Goal: Use online tool/utility: Use online tool/utility

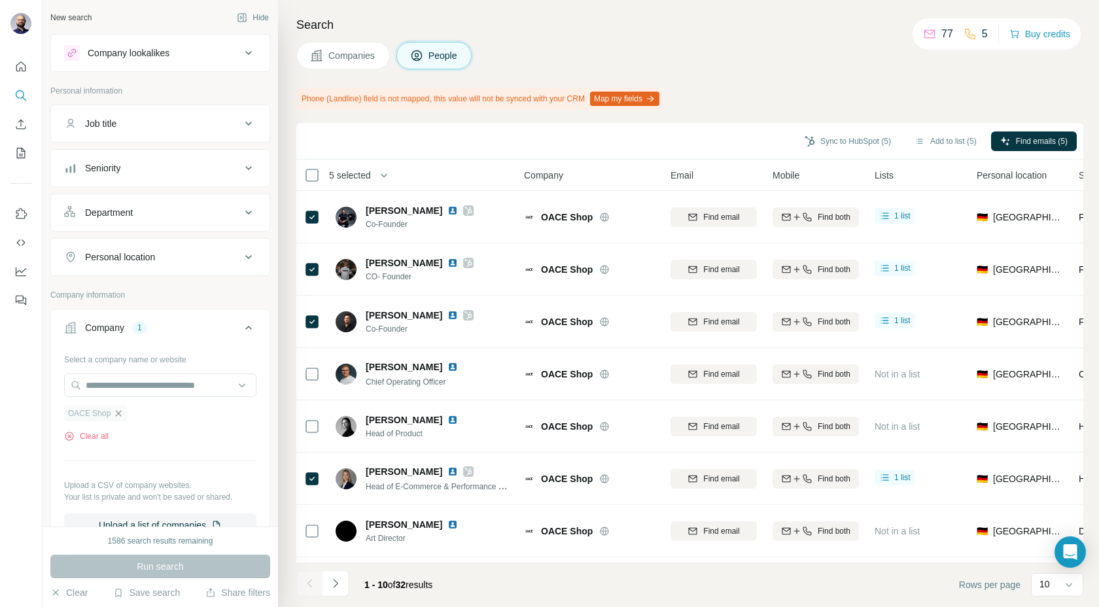
click at [116, 413] on icon "button" at bounding box center [118, 413] width 10 height 10
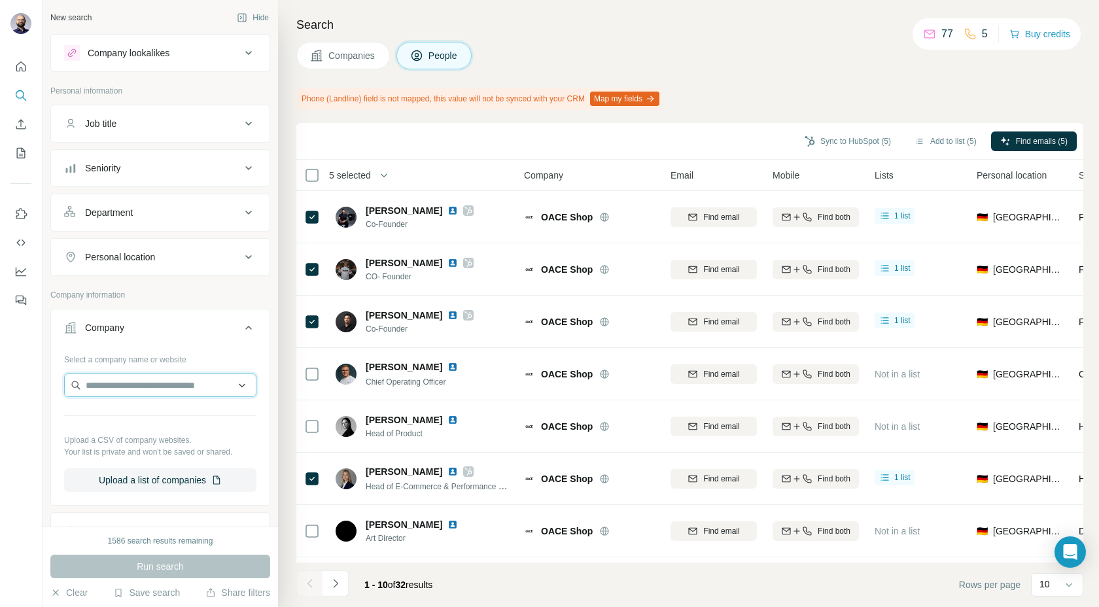
click at [115, 380] on input "text" at bounding box center [160, 386] width 192 height 24
paste input "**********"
type input "**********"
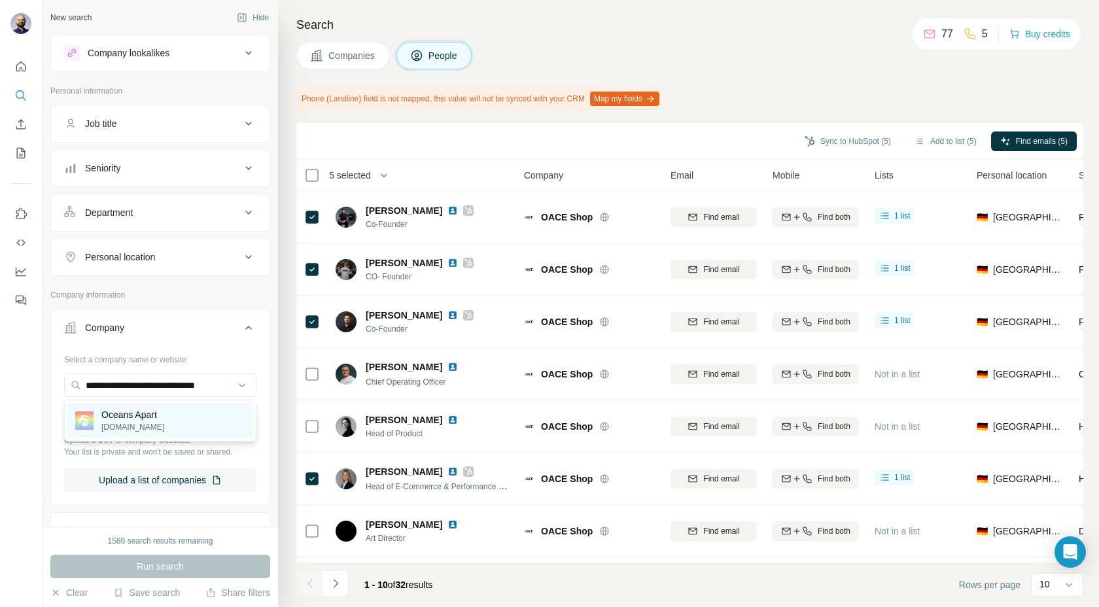
click at [124, 414] on p "Oceans Apart" at bounding box center [132, 414] width 63 height 13
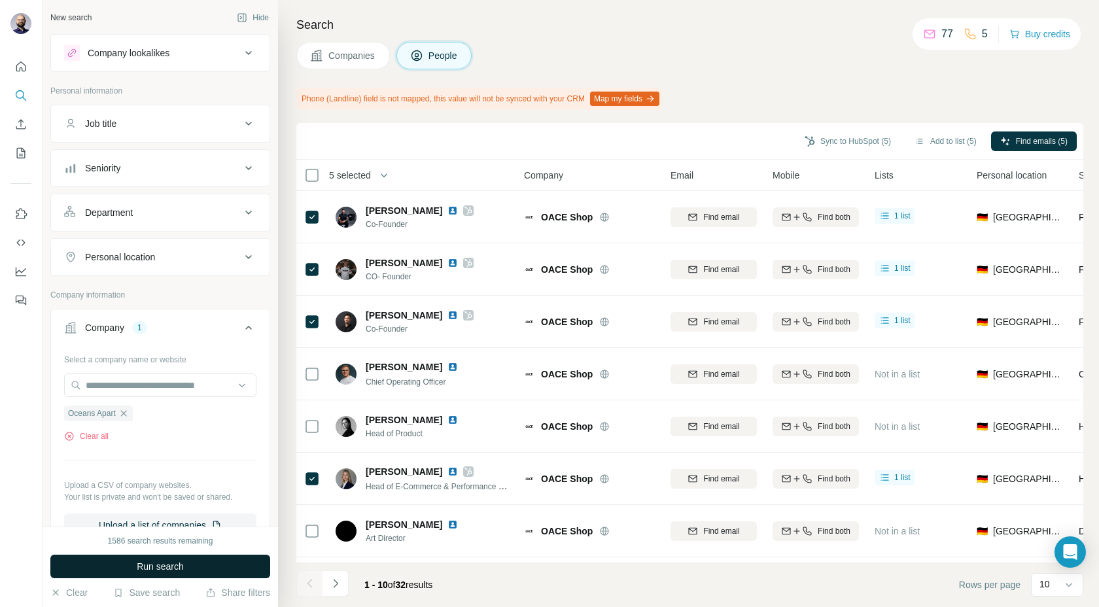
click at [172, 566] on span "Run search" at bounding box center [160, 566] width 47 height 13
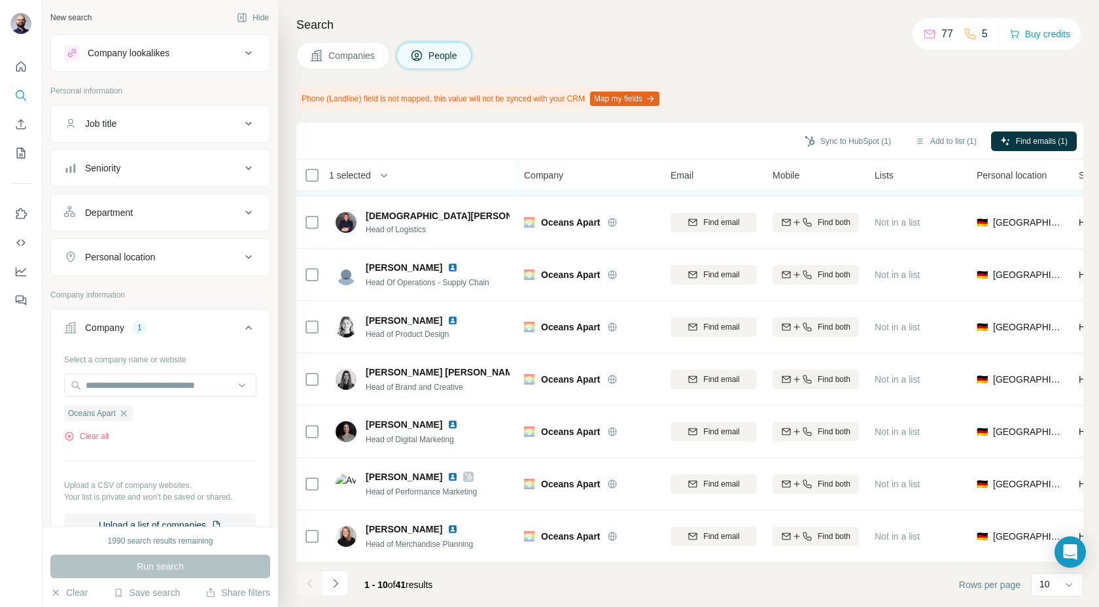
scroll to position [151, 0]
click at [338, 586] on icon "Navigate to next page" at bounding box center [335, 583] width 13 height 13
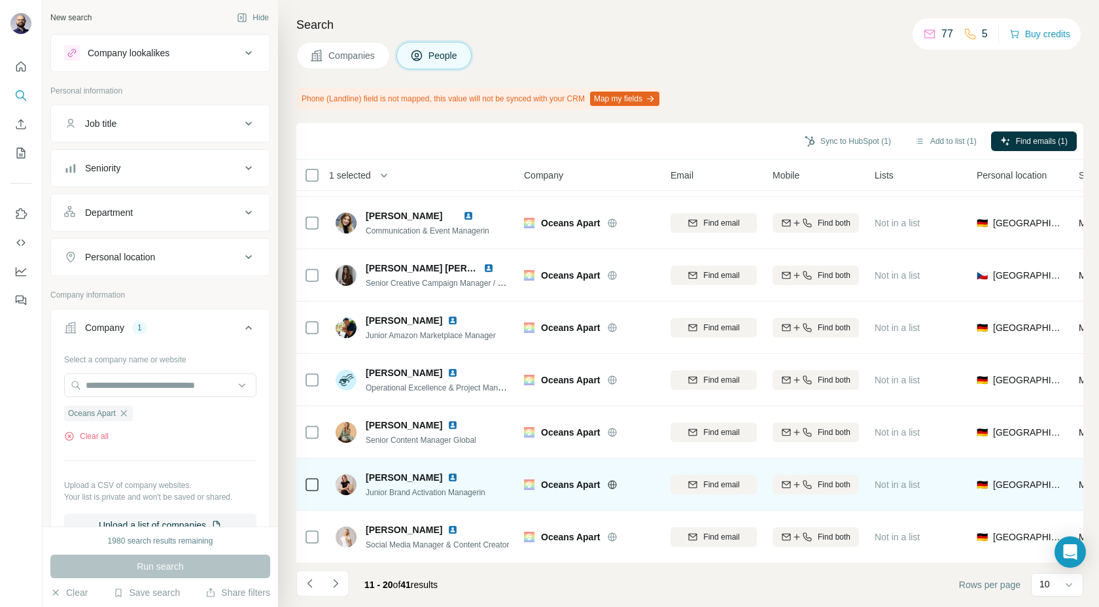
scroll to position [152, 0]
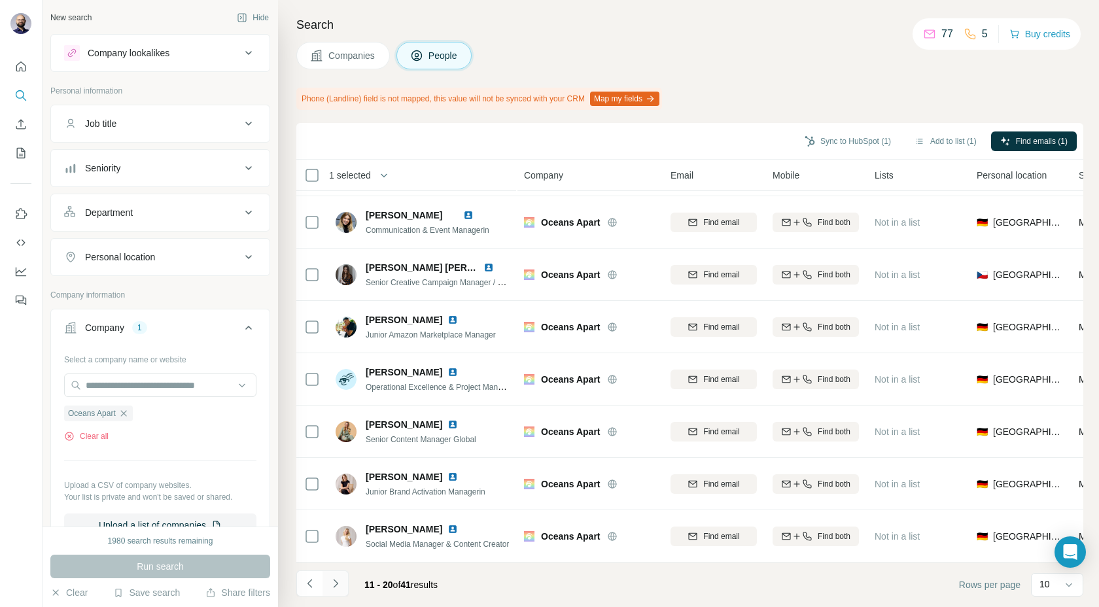
click at [334, 588] on icon "Navigate to next page" at bounding box center [335, 583] width 13 height 13
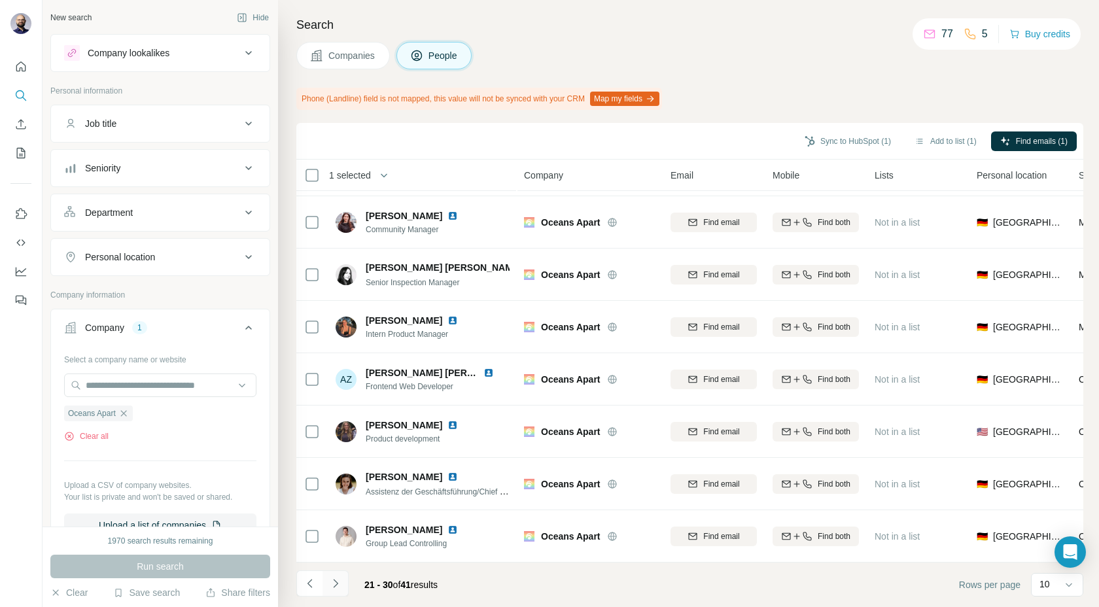
click at [339, 587] on icon "Navigate to next page" at bounding box center [335, 583] width 13 height 13
click at [339, 586] on icon "Navigate to next page" at bounding box center [335, 583] width 13 height 13
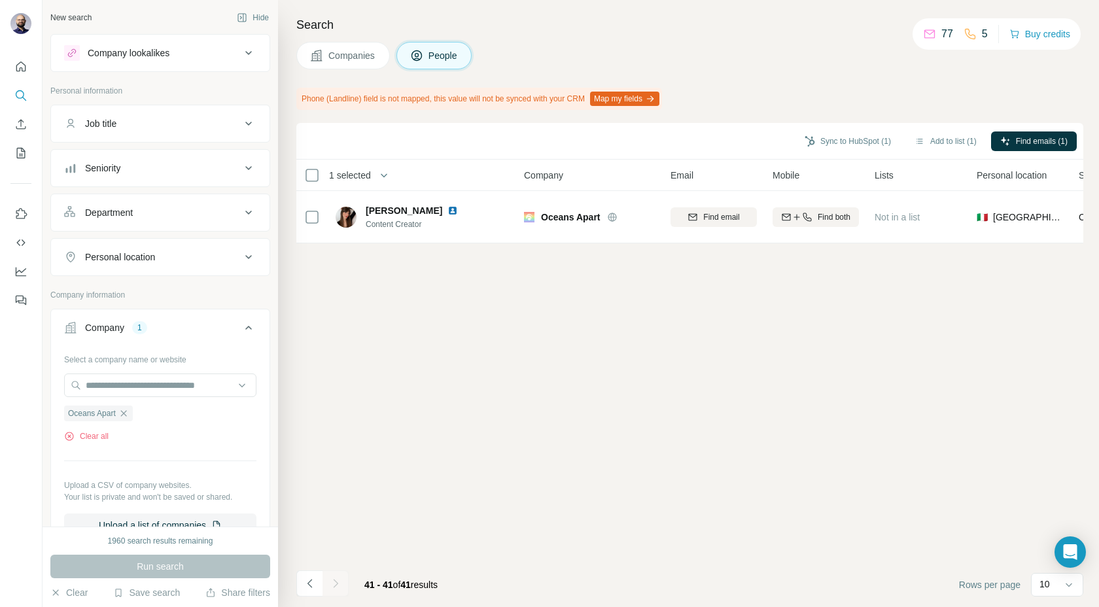
scroll to position [0, 0]
click at [306, 585] on icon "Navigate to previous page" at bounding box center [310, 583] width 13 height 13
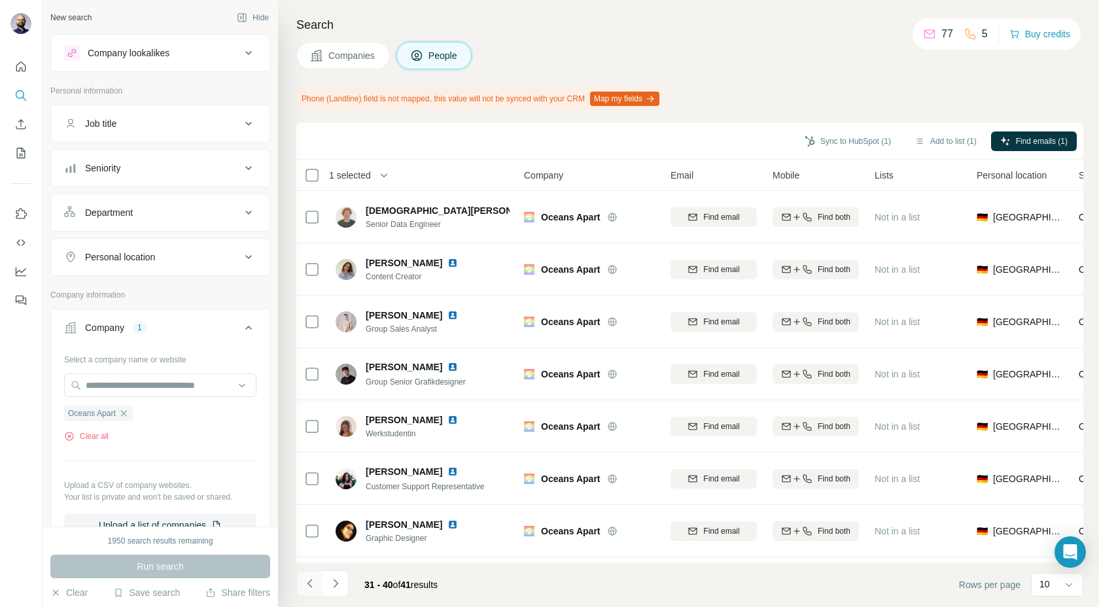
click at [306, 585] on icon "Navigate to previous page" at bounding box center [310, 583] width 13 height 13
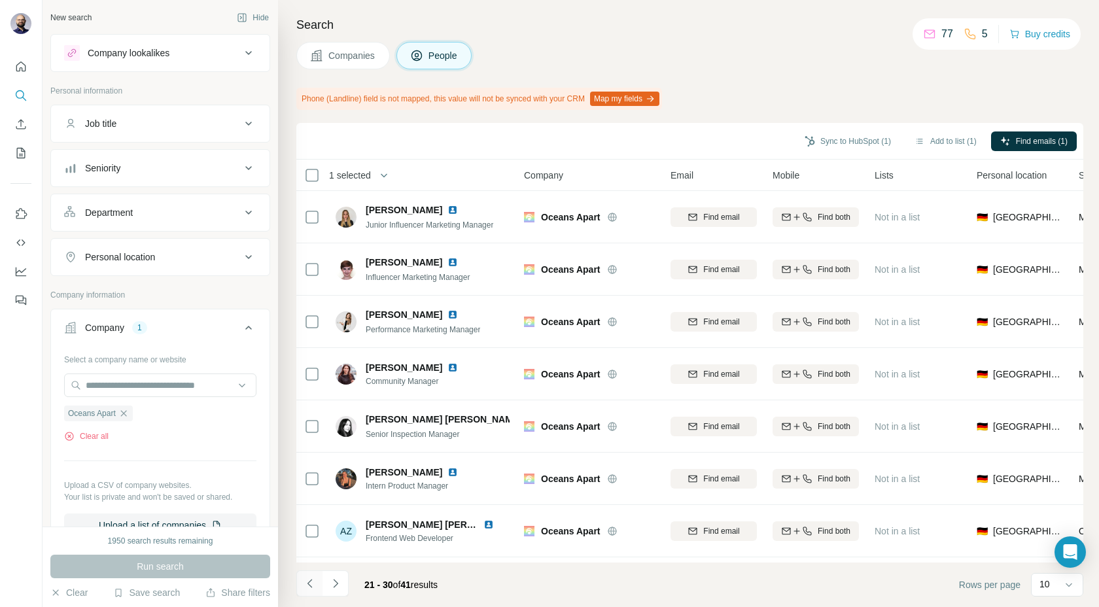
click at [306, 585] on icon "Navigate to previous page" at bounding box center [310, 583] width 13 height 13
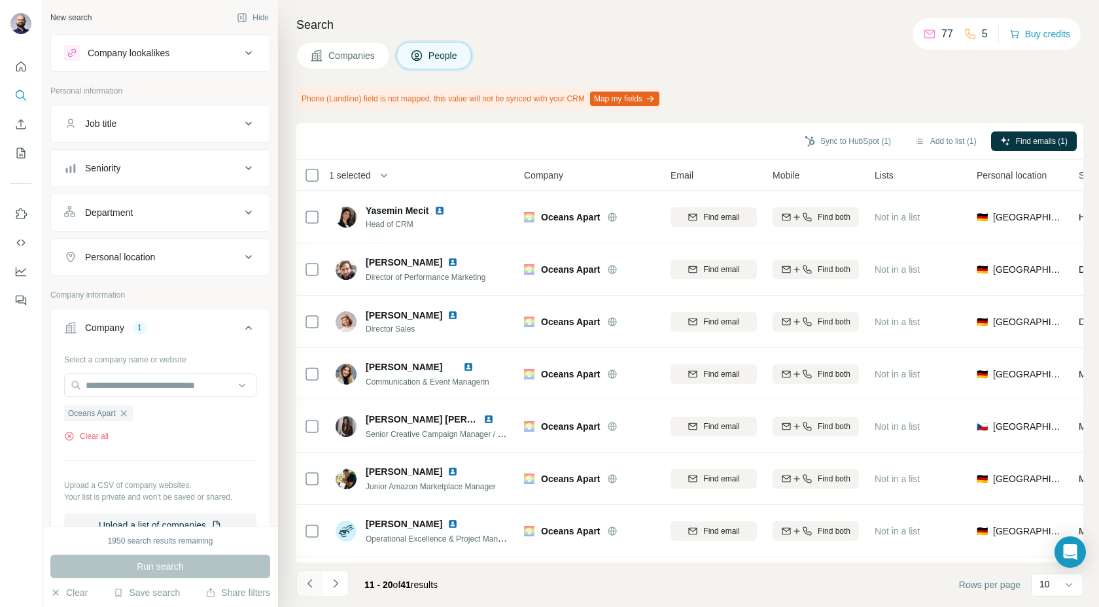
click at [306, 585] on icon "Navigate to previous page" at bounding box center [310, 583] width 13 height 13
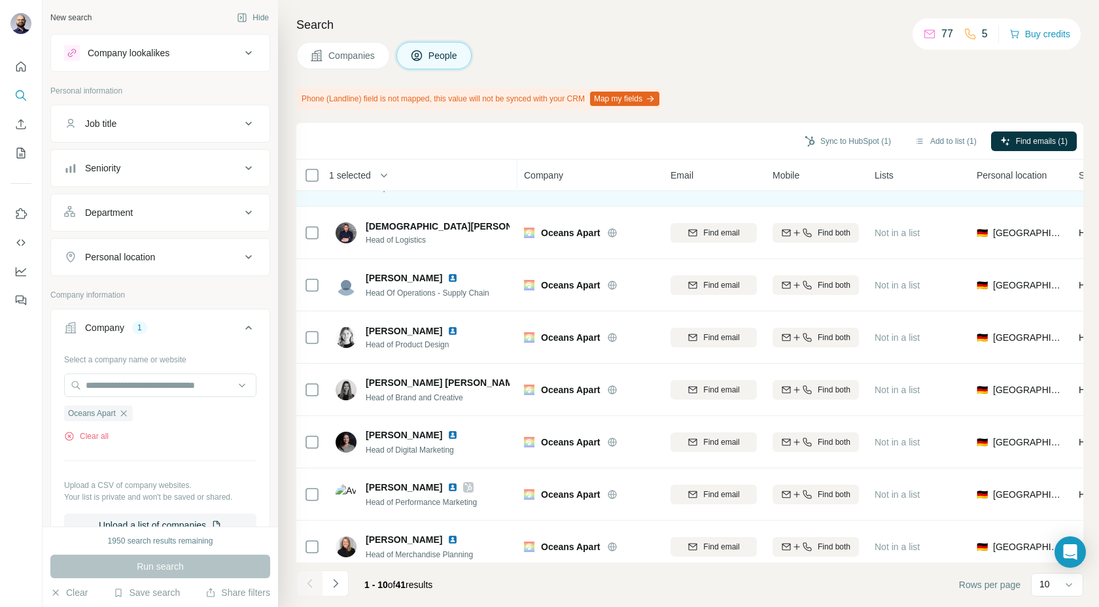
scroll to position [152, 0]
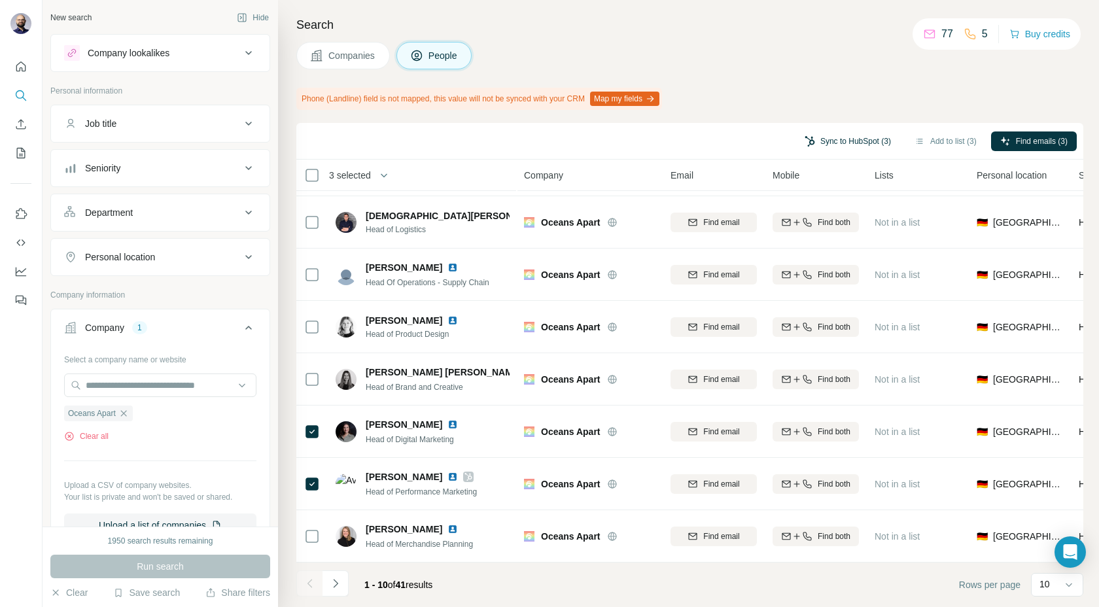
click at [812, 138] on button "Sync to HubSpot (3)" at bounding box center [848, 142] width 105 height 20
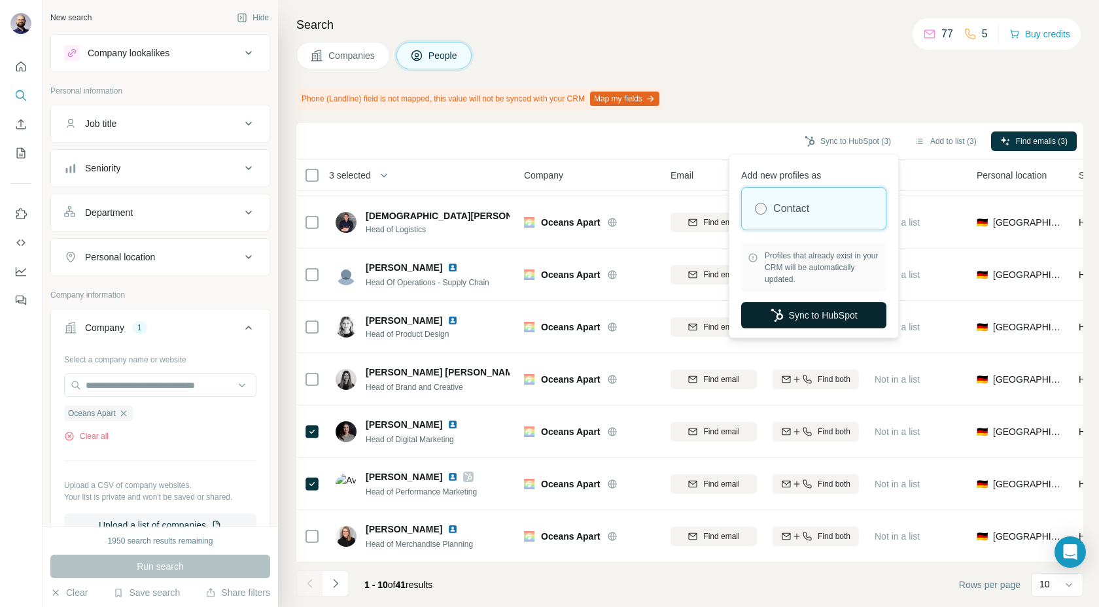
click at [794, 310] on button "Sync to HubSpot" at bounding box center [813, 315] width 145 height 26
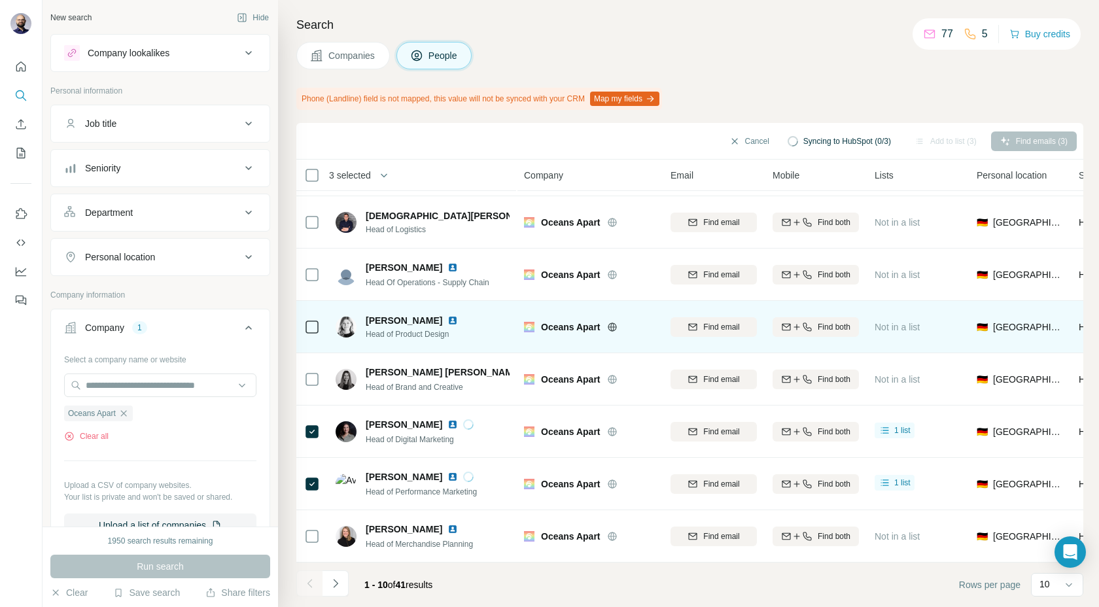
scroll to position [0, 0]
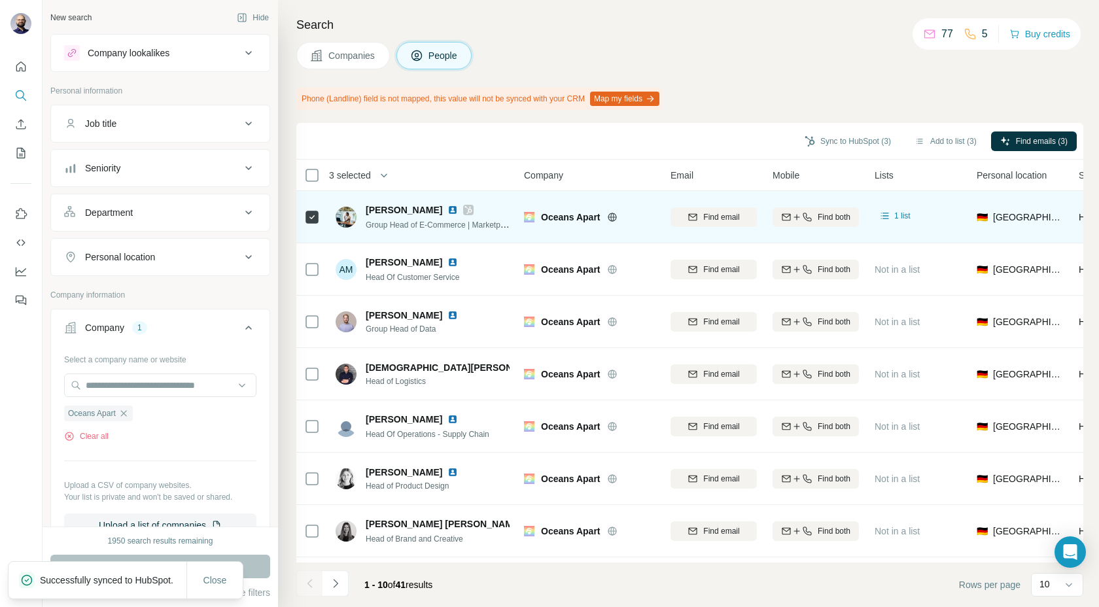
click at [458, 211] on img at bounding box center [453, 210] width 10 height 10
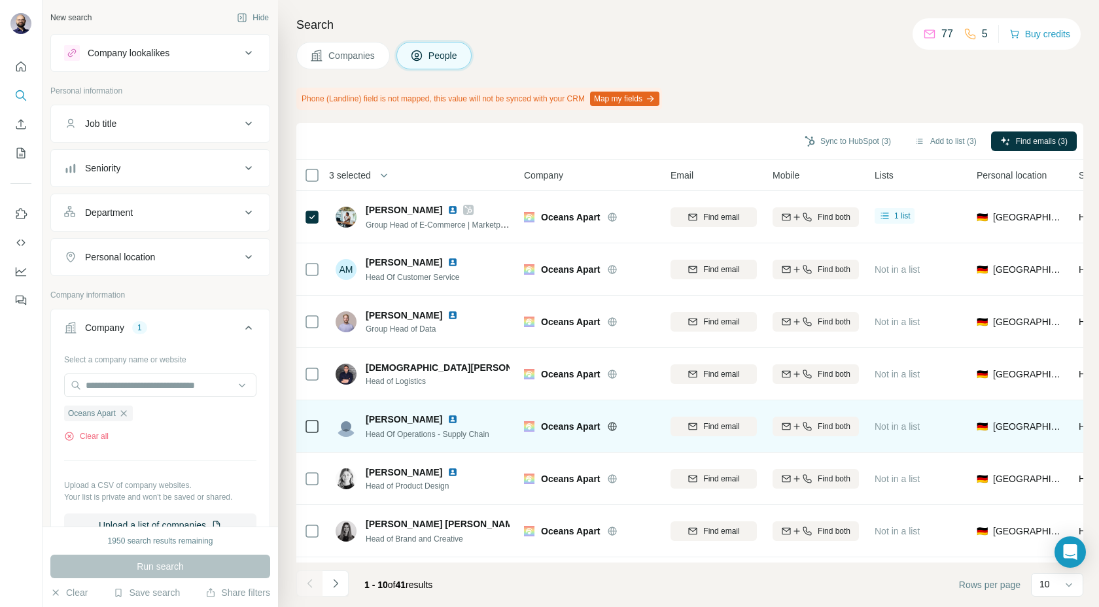
scroll to position [152, 0]
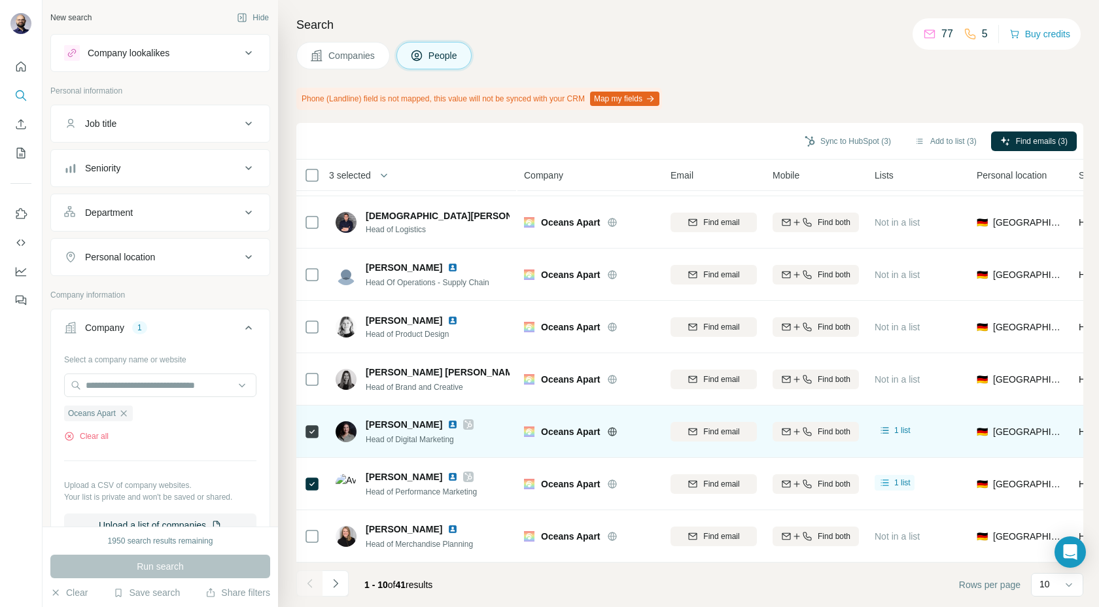
click at [448, 426] on img at bounding box center [453, 424] width 10 height 10
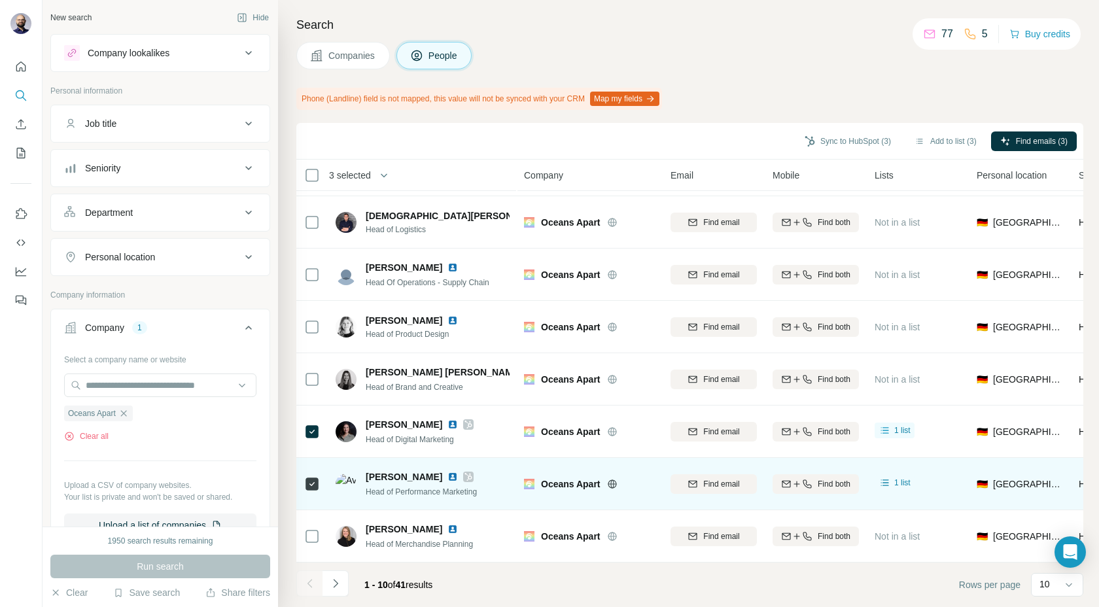
click at [448, 475] on img at bounding box center [453, 477] width 10 height 10
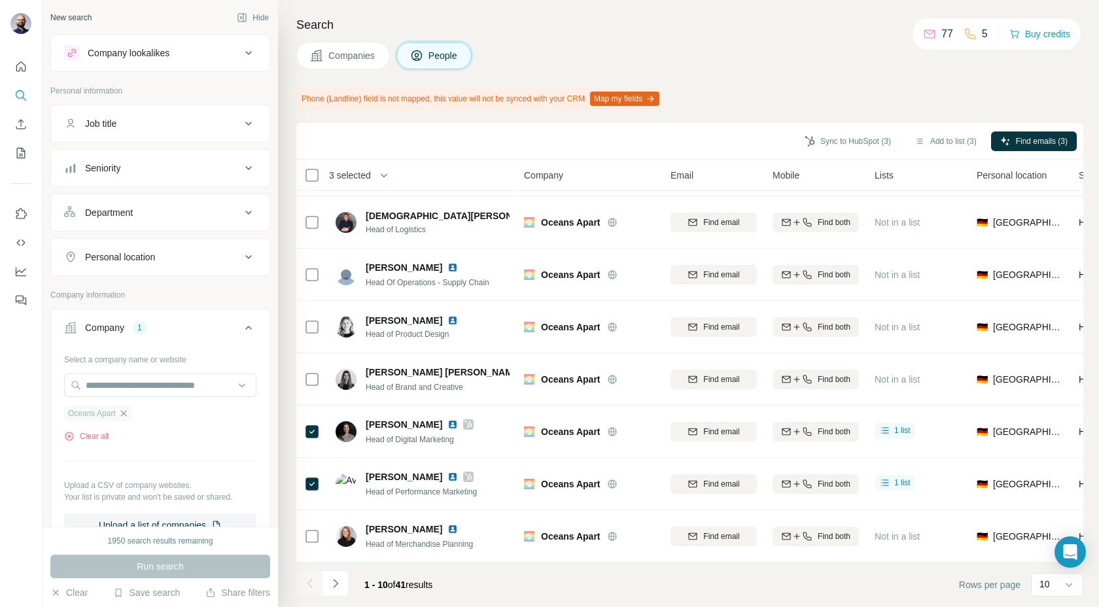
click at [126, 415] on icon "button" at bounding box center [123, 413] width 6 height 6
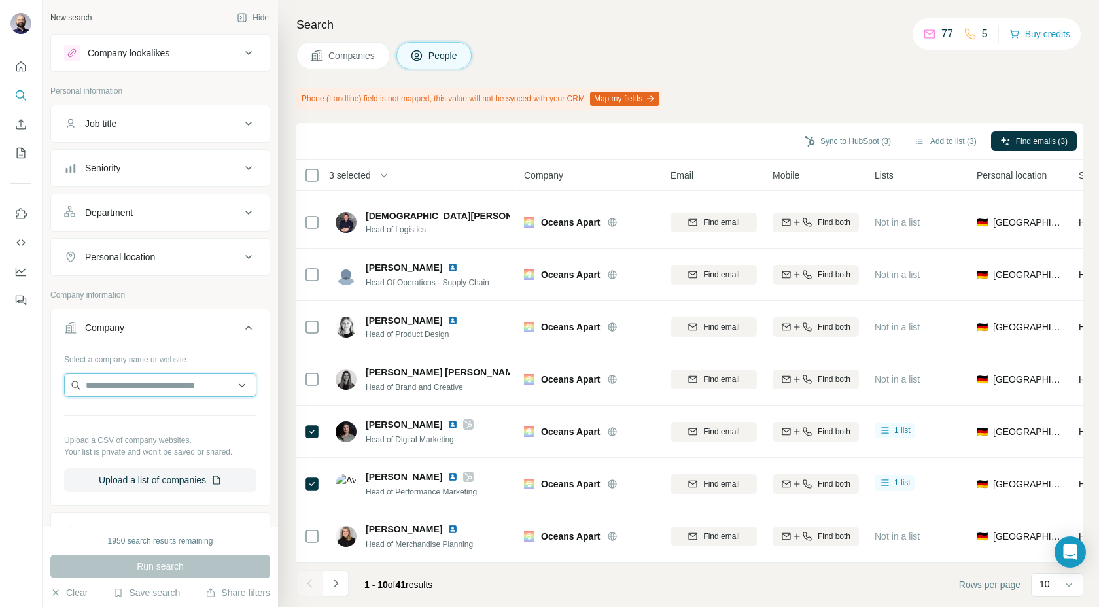
click at [115, 392] on input "text" at bounding box center [160, 386] width 192 height 24
paste input "**********"
type input "**********"
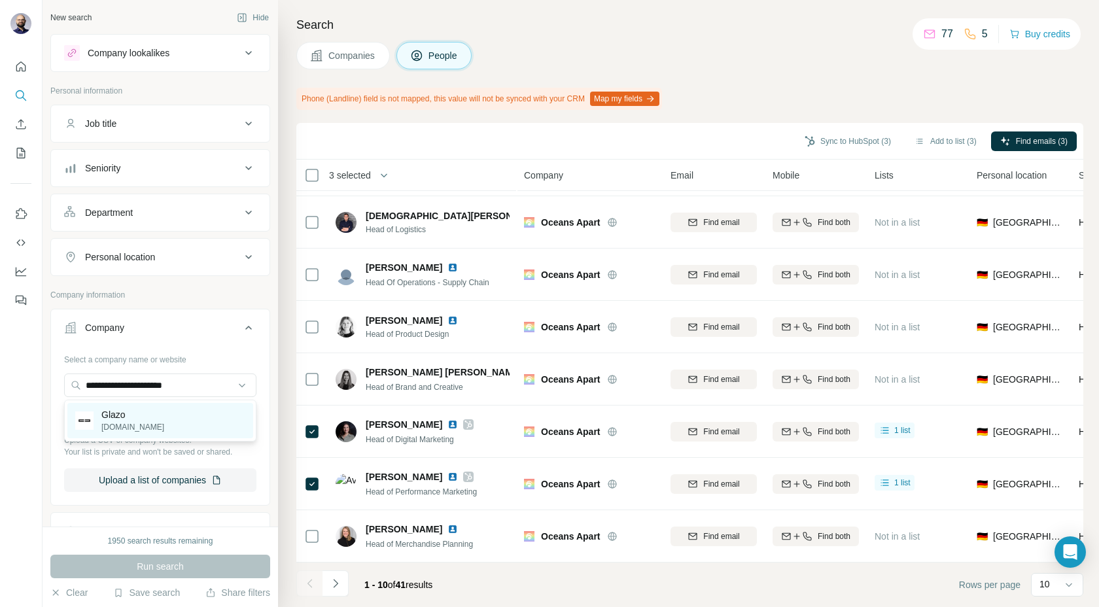
click at [109, 420] on p "Glazo" at bounding box center [132, 414] width 63 height 13
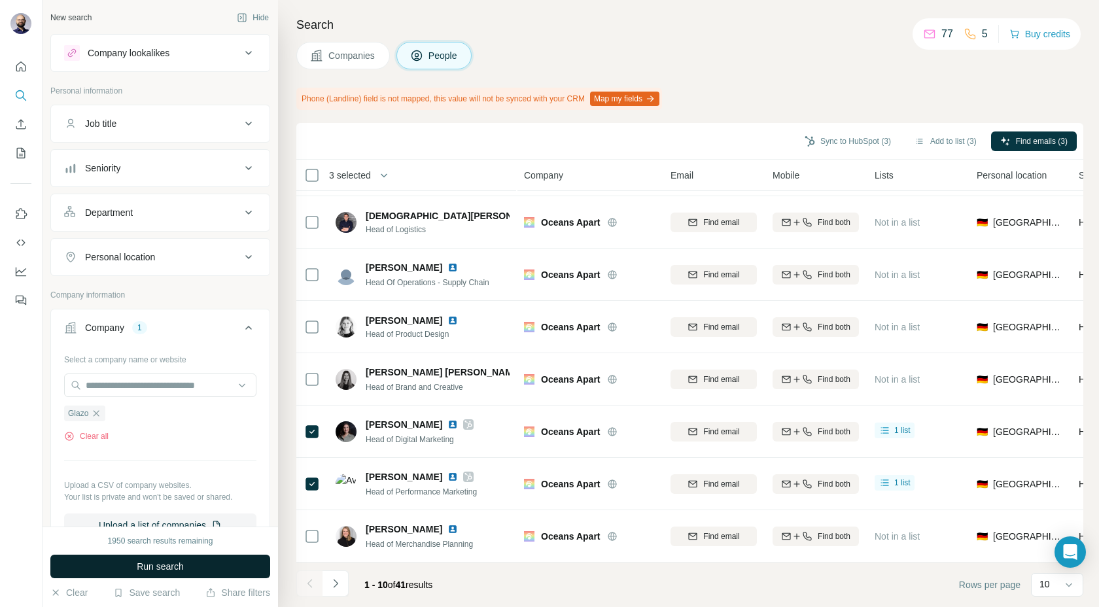
click at [118, 566] on button "Run search" at bounding box center [160, 567] width 220 height 24
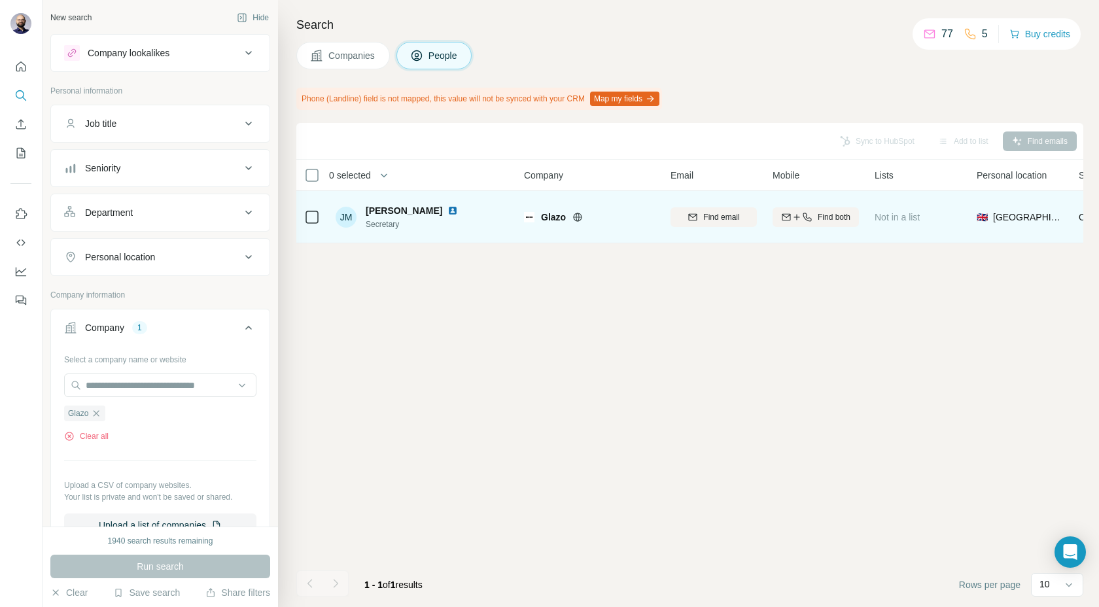
click at [448, 211] on img at bounding box center [453, 210] width 10 height 10
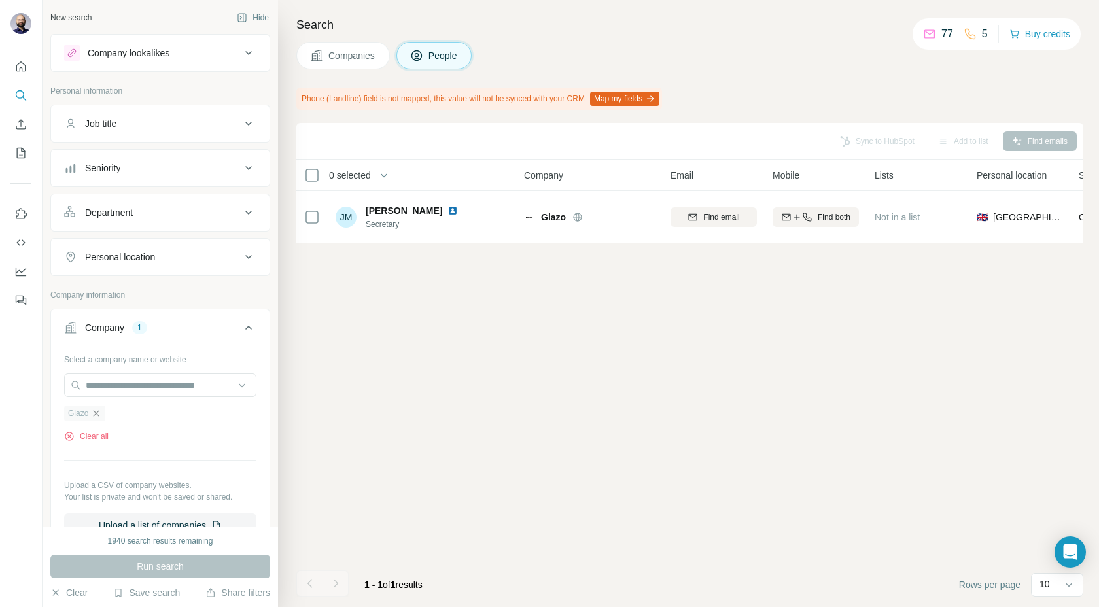
click at [96, 413] on icon "button" at bounding box center [97, 413] width 6 height 6
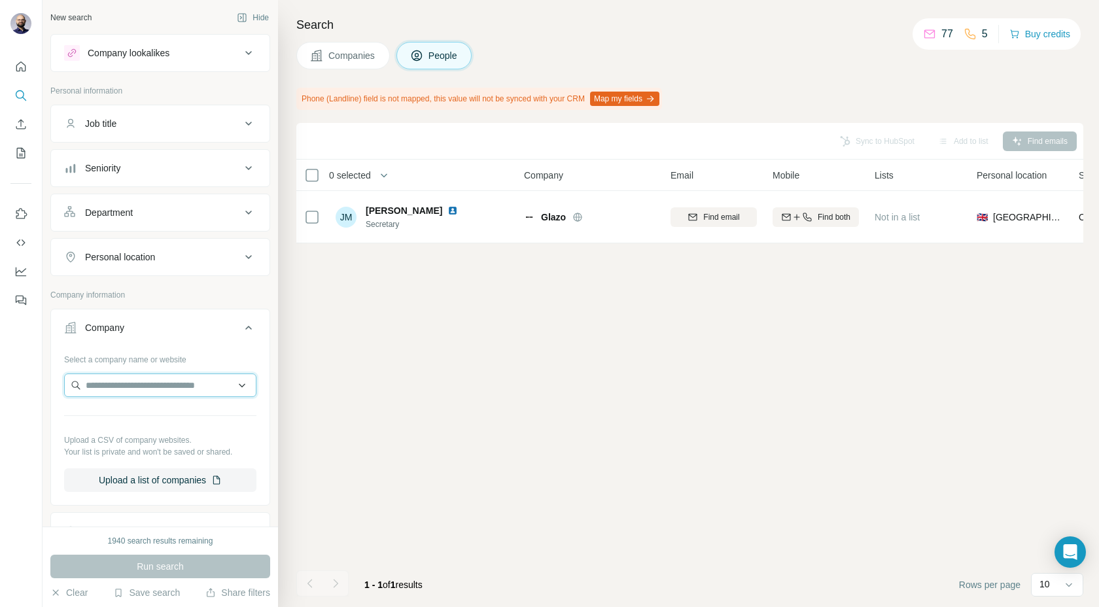
click at [107, 394] on input "text" at bounding box center [160, 386] width 192 height 24
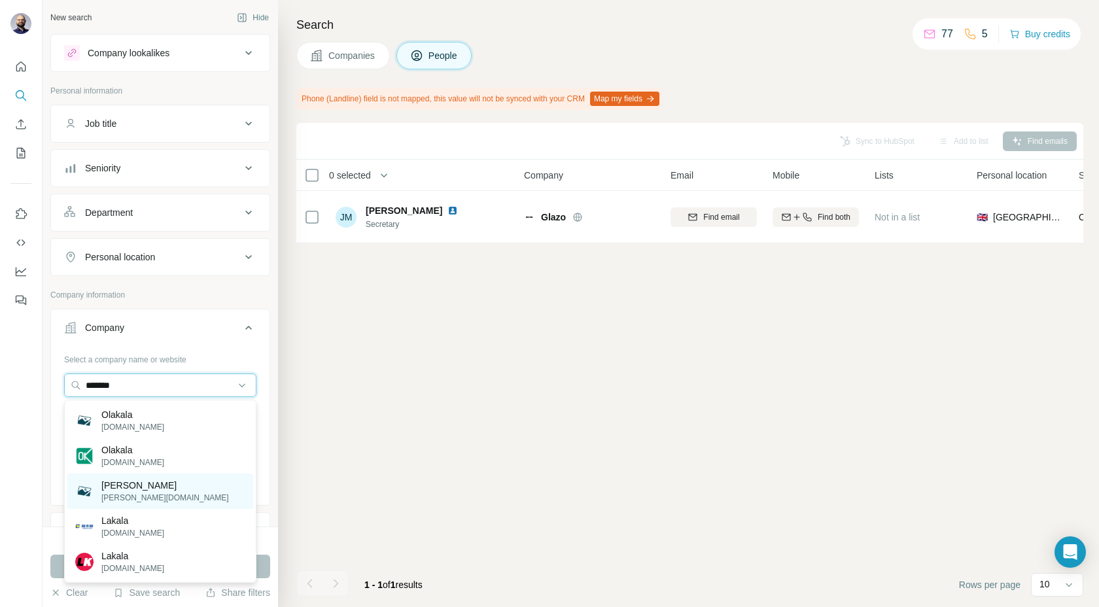
type input "*******"
click at [126, 493] on p "[PERSON_NAME][DOMAIN_NAME]" at bounding box center [165, 498] width 128 height 12
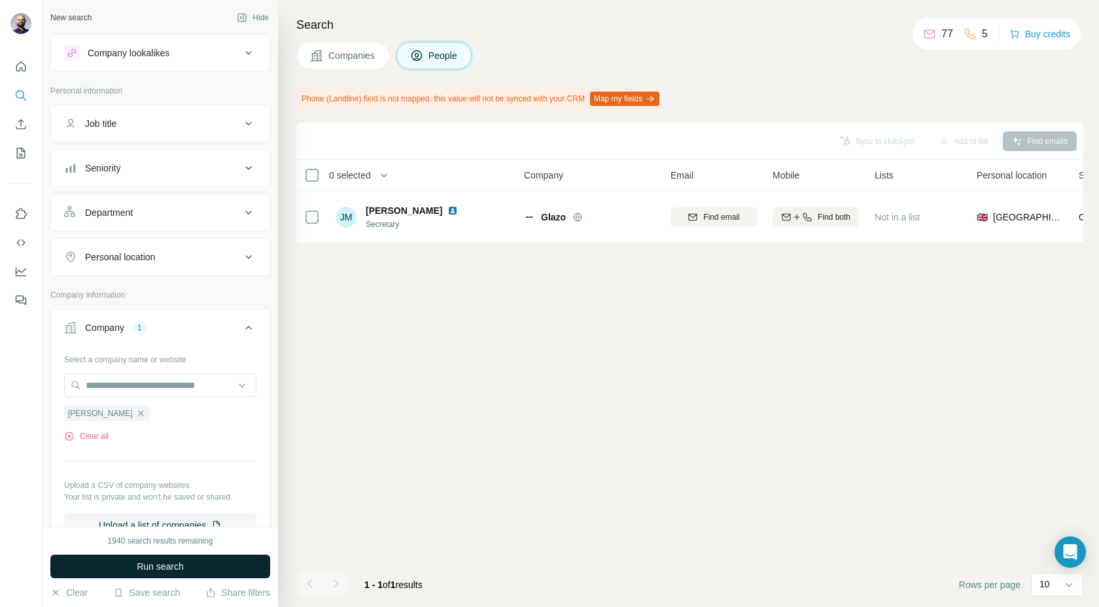
click at [142, 567] on span "Run search" at bounding box center [160, 566] width 47 height 13
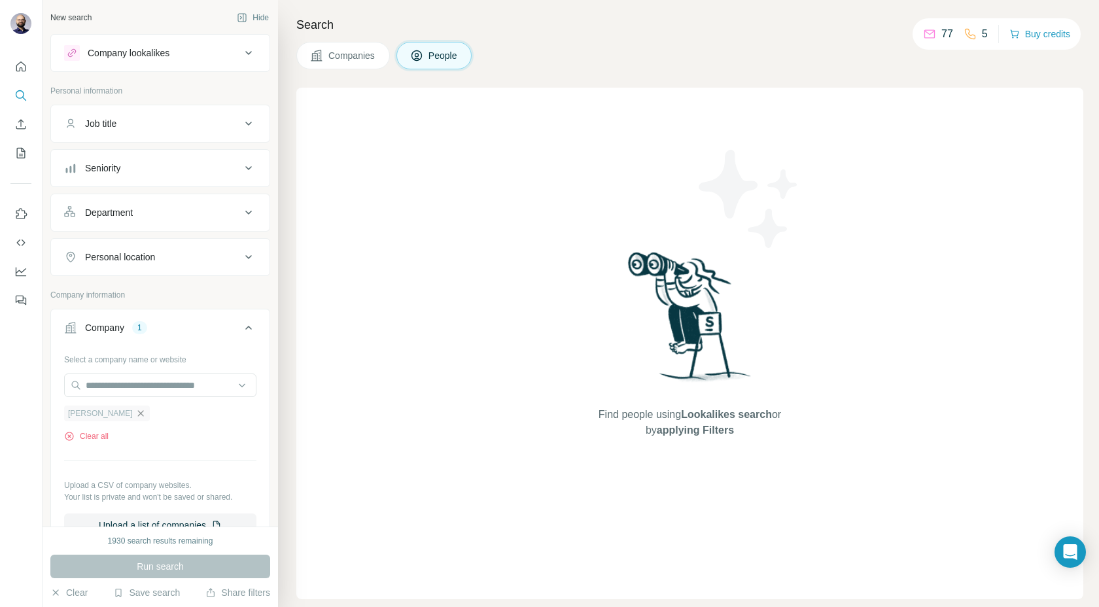
click at [135, 415] on icon "button" at bounding box center [140, 413] width 10 height 10
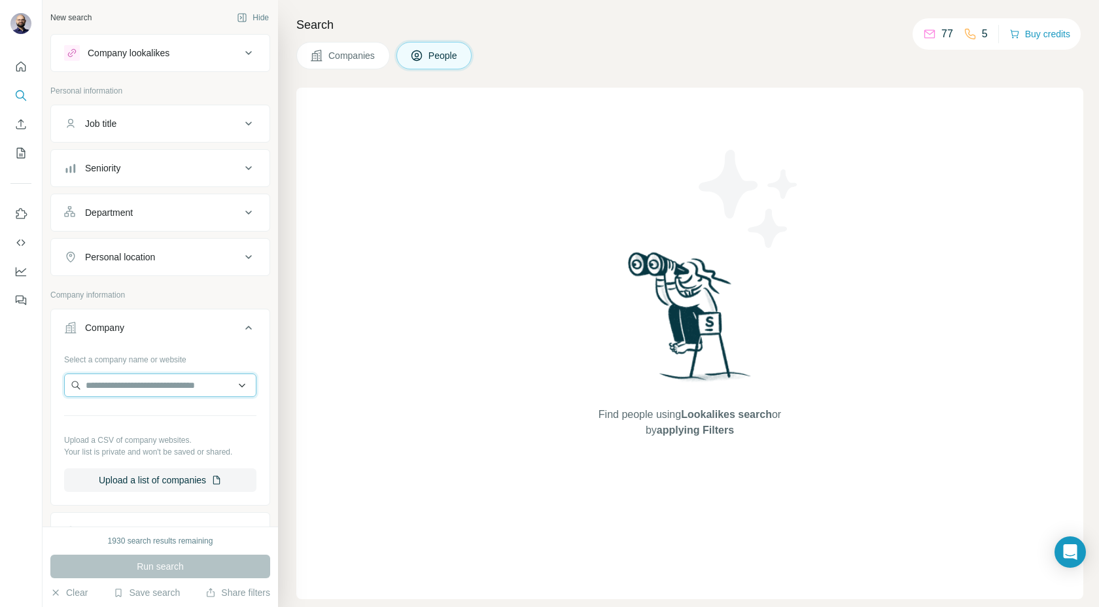
click at [102, 389] on input "text" at bounding box center [160, 386] width 192 height 24
type input "**********"
